Goal: Task Accomplishment & Management: Manage account settings

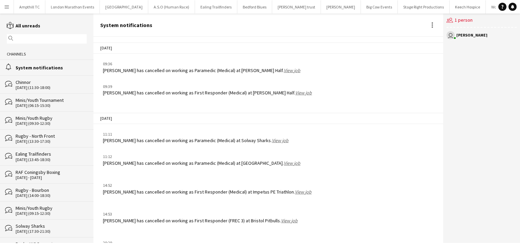
scroll to position [835, 0]
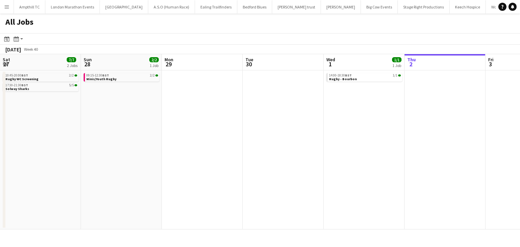
scroll to position [0, 161]
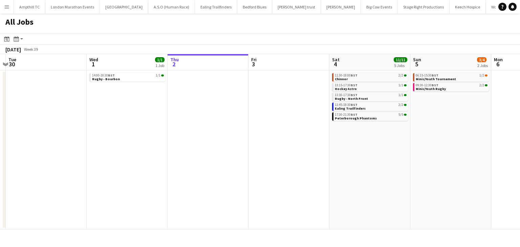
drag, startPoint x: 299, startPoint y: 158, endPoint x: 129, endPoint y: 156, distance: 170.3
click at [129, 156] on app-calendar-viewport "Sat 27 7/7 2 Jobs Sun 28 2/2 1 Job Mon 29 Tue 30 Wed 1 1/1 1 Job Thu 2 Fri 3 Sa…" at bounding box center [260, 141] width 520 height 175
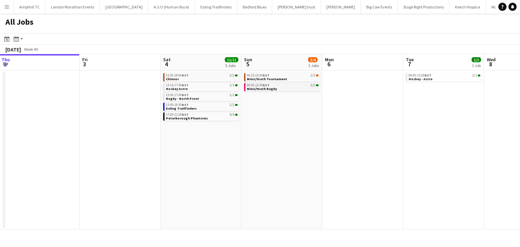
click at [279, 86] on div "09:30-12:30 BST 2/2" at bounding box center [283, 85] width 72 height 3
click at [208, 79] on link "11:30-18:00 BST 2/2 Chinnor" at bounding box center [202, 77] width 72 height 8
click at [266, 86] on span "BST" at bounding box center [266, 85] width 7 height 4
click at [204, 108] on link "13:45-18:30 BST 2/2 Ealing Trailfinders" at bounding box center [202, 107] width 72 height 8
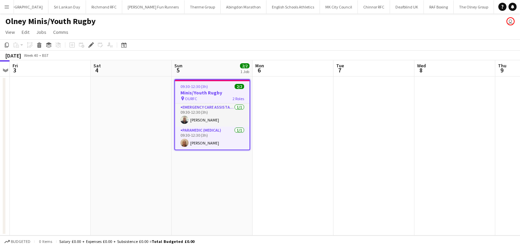
scroll to position [0, 940]
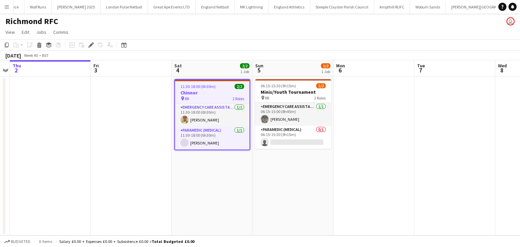
scroll to position [0, 467]
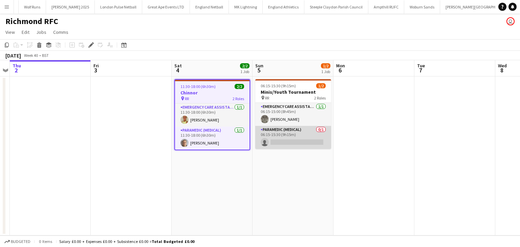
click at [287, 140] on app-card-role "Paramedic (Medical) 0/1 06:15-15:30 (9h15m) single-neutral-actions" at bounding box center [293, 137] width 76 height 23
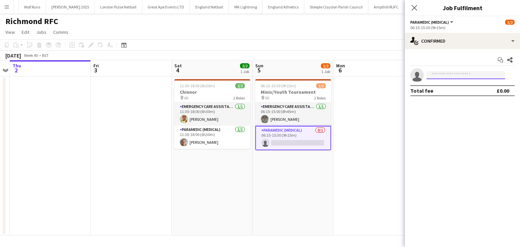
click at [446, 76] on input at bounding box center [466, 75] width 79 height 8
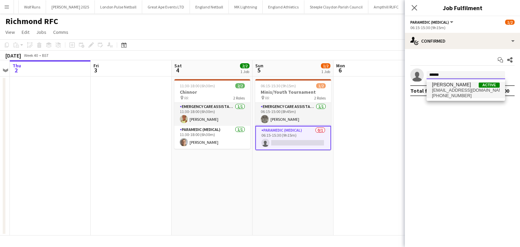
type input "******"
click at [450, 91] on span "simball82@gmail.com" at bounding box center [466, 90] width 68 height 5
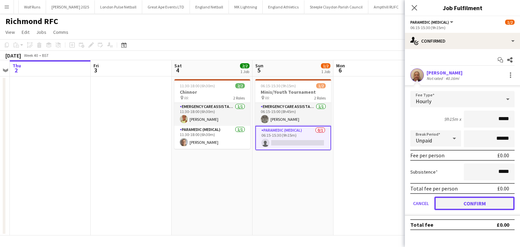
click at [450, 200] on button "Confirm" at bounding box center [474, 204] width 80 height 14
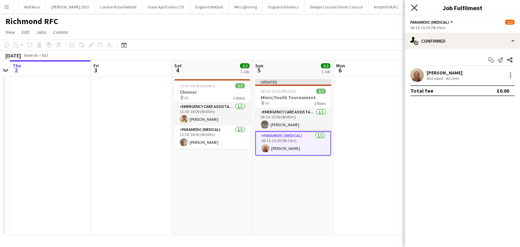
drag, startPoint x: 414, startPoint y: 9, endPoint x: 426, endPoint y: 18, distance: 15.0
click at [414, 8] on icon "Close pop-in" at bounding box center [414, 7] width 6 height 6
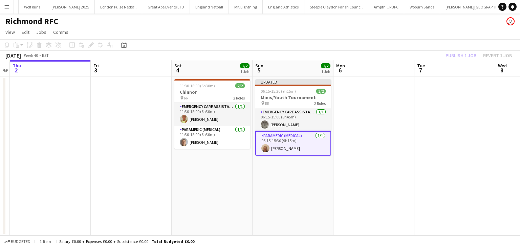
click at [458, 58] on div "Publish 1 job Revert 1 job" at bounding box center [478, 55] width 83 height 9
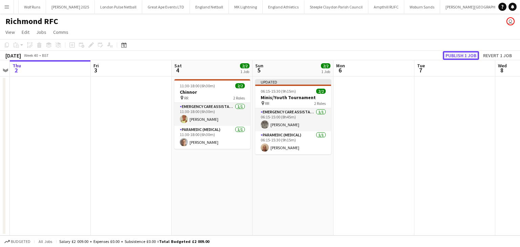
click at [458, 56] on button "Publish 1 job" at bounding box center [461, 55] width 36 height 9
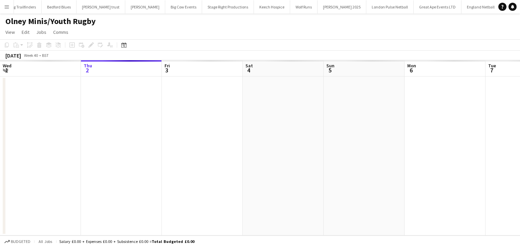
scroll to position [0, 233]
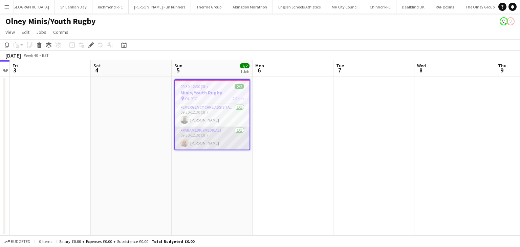
click at [227, 140] on app-card-role "Paramedic (Medical) [DATE] 09:30-12:30 (3h) [PERSON_NAME]" at bounding box center [212, 138] width 74 height 23
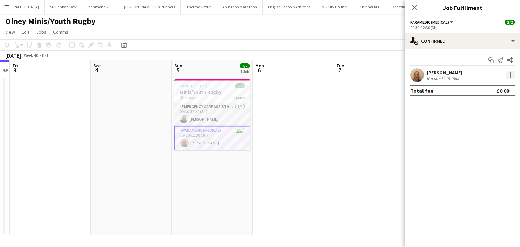
click at [509, 75] on div at bounding box center [510, 75] width 8 height 8
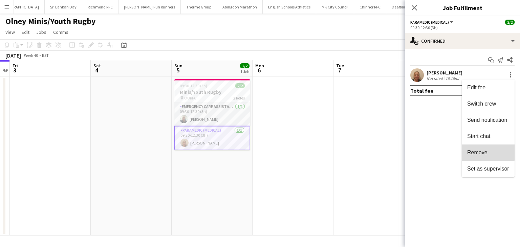
click at [482, 151] on span "Remove" at bounding box center [477, 153] width 20 height 6
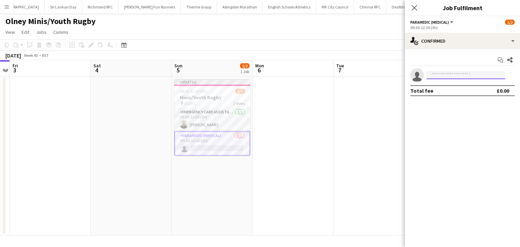
click at [459, 73] on input at bounding box center [466, 75] width 79 height 8
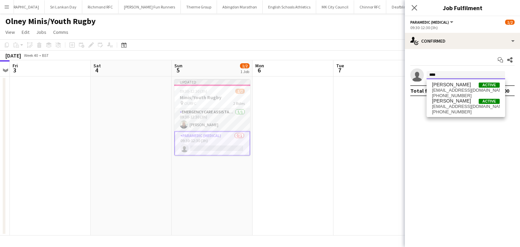
type input "****"
click at [463, 88] on span "ac.medic@outlook.com" at bounding box center [466, 90] width 68 height 5
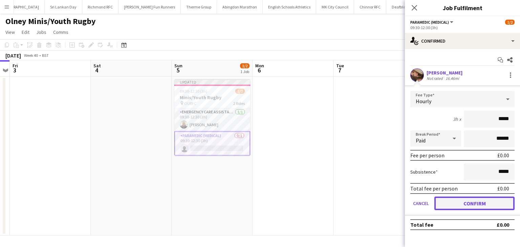
click at [464, 207] on button "Confirm" at bounding box center [474, 204] width 80 height 14
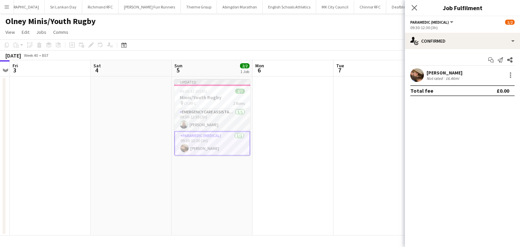
click at [414, 8] on icon "Close pop-in" at bounding box center [414, 7] width 5 height 5
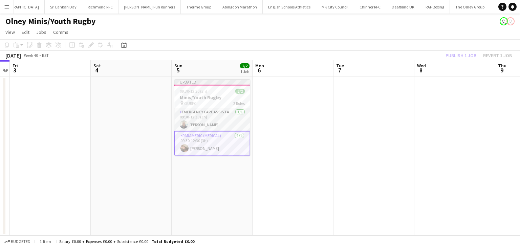
click at [463, 59] on div "Publish 1 job Revert 1 job" at bounding box center [478, 55] width 83 height 9
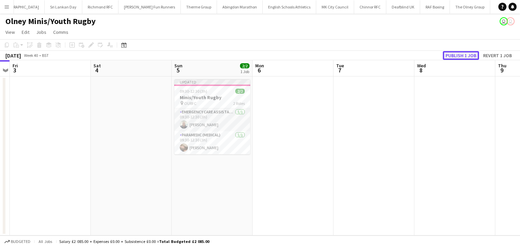
click at [463, 56] on button "Publish 1 job" at bounding box center [461, 55] width 36 height 9
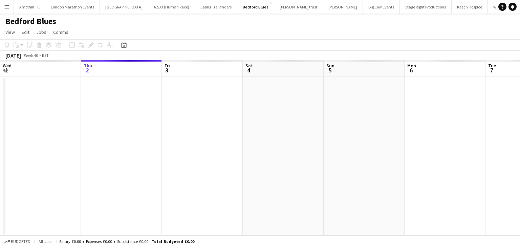
scroll to position [0, 233]
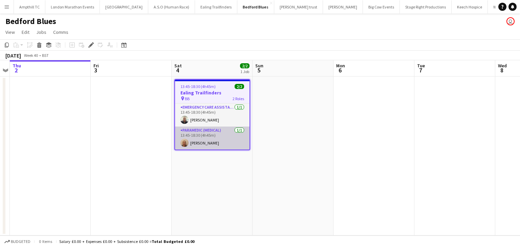
click at [221, 136] on app-card-role "Paramedic (Medical) [DATE] 13:45-18:30 (4h45m) [PERSON_NAME]" at bounding box center [212, 138] width 74 height 23
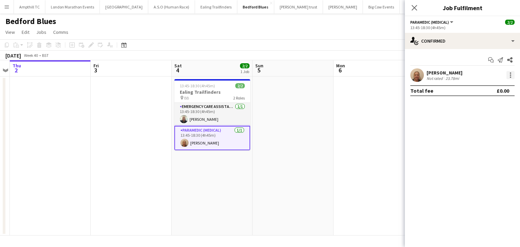
click at [509, 75] on div at bounding box center [510, 75] width 8 height 8
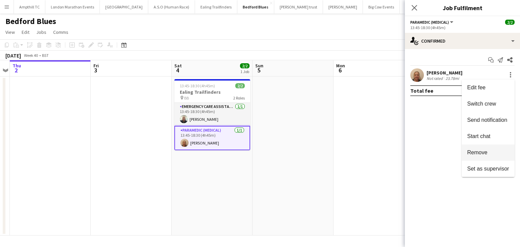
click at [487, 151] on span "Remove" at bounding box center [488, 153] width 42 height 6
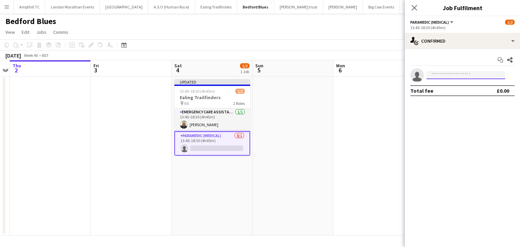
click at [463, 77] on input at bounding box center [466, 75] width 79 height 8
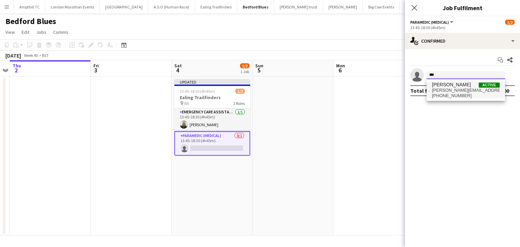
type input "***"
click at [470, 86] on span "[PERSON_NAME] Active" at bounding box center [466, 85] width 68 height 6
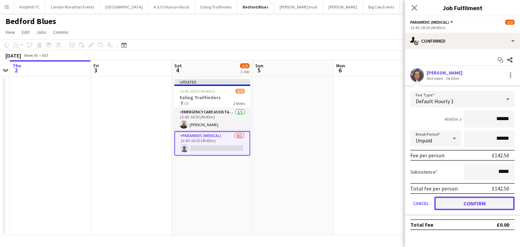
click at [454, 202] on button "Confirm" at bounding box center [474, 204] width 80 height 14
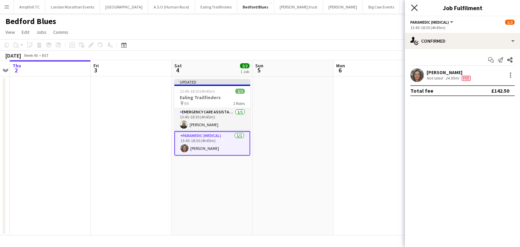
click at [416, 7] on icon at bounding box center [414, 7] width 6 height 6
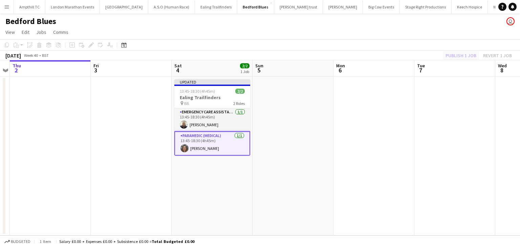
click at [456, 58] on div "Publish 1 job Revert 1 job" at bounding box center [478, 55] width 83 height 9
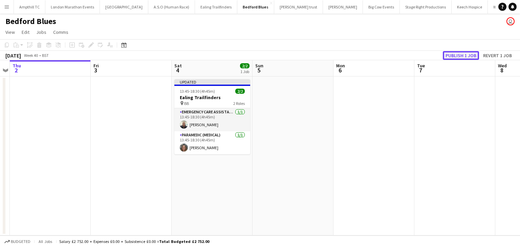
click at [458, 56] on button "Publish 1 job" at bounding box center [461, 55] width 36 height 9
